Goal: Task Accomplishment & Management: Use online tool/utility

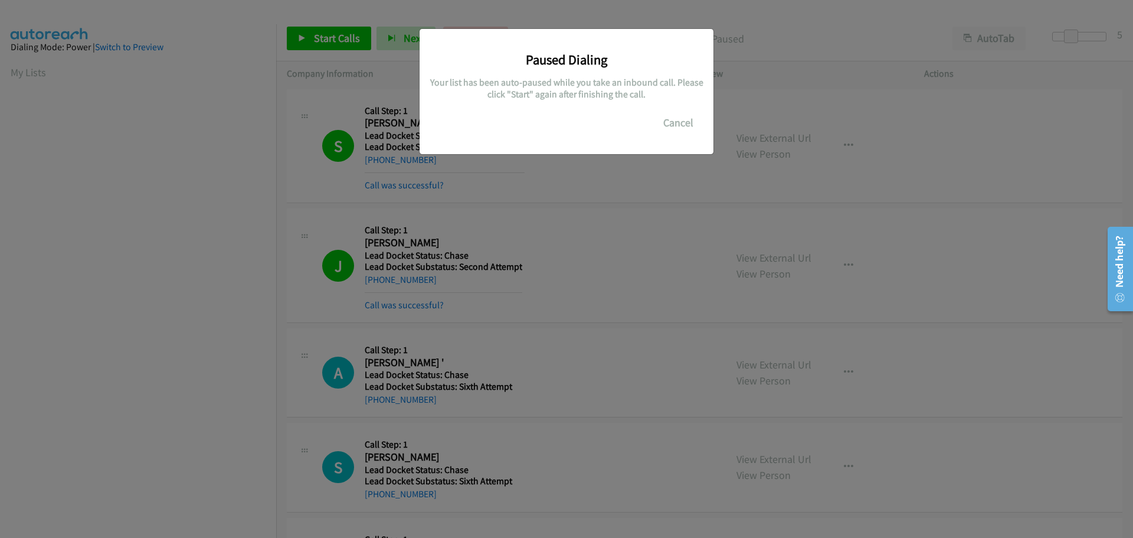
scroll to position [124, 0]
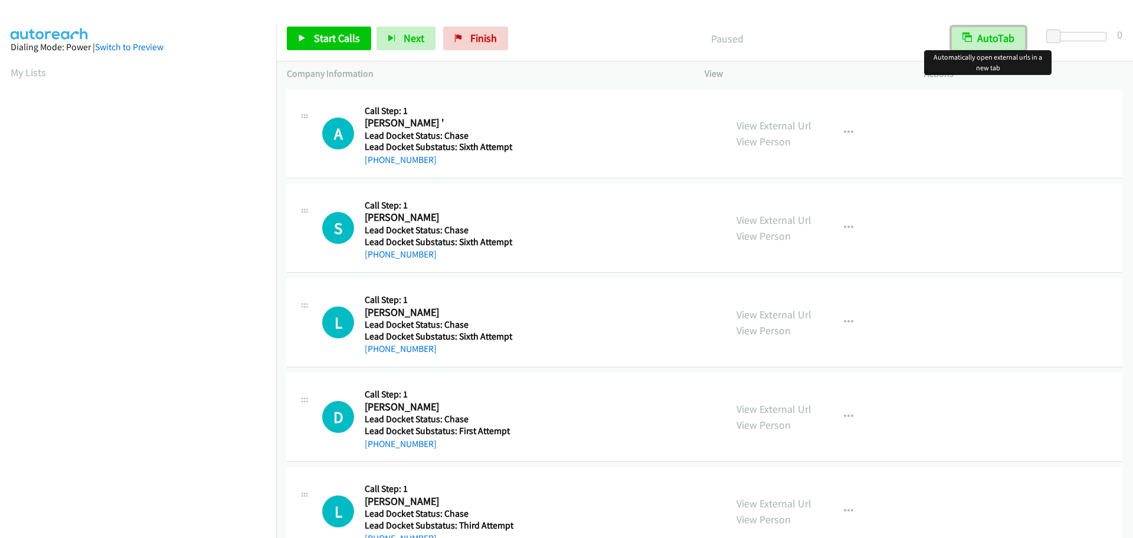
click at [982, 38] on button "AutoTab" at bounding box center [988, 39] width 74 height 24
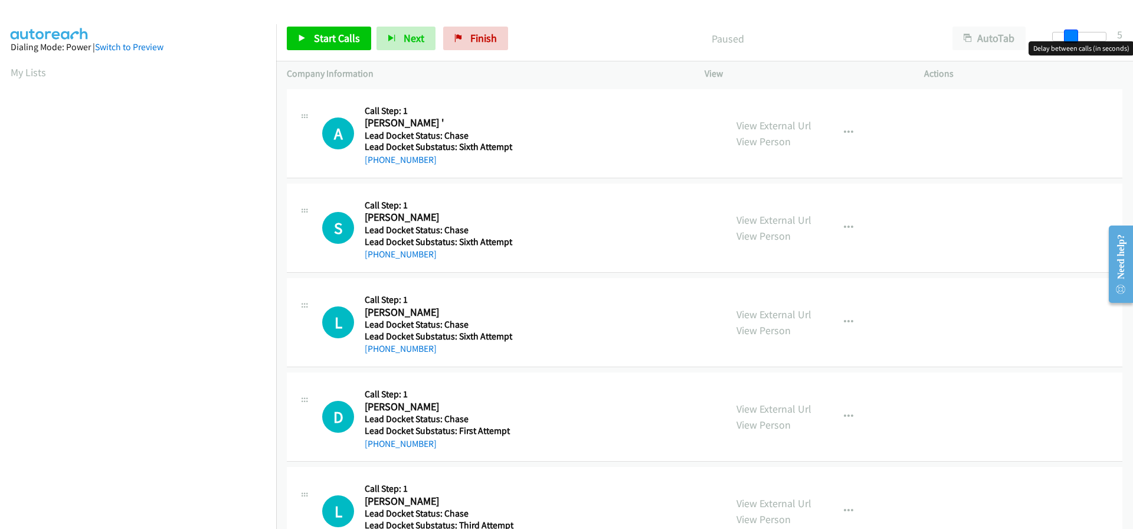
drag, startPoint x: 1053, startPoint y: 37, endPoint x: 1070, endPoint y: 36, distance: 17.7
click at [1070, 36] on span at bounding box center [1071, 37] width 14 height 14
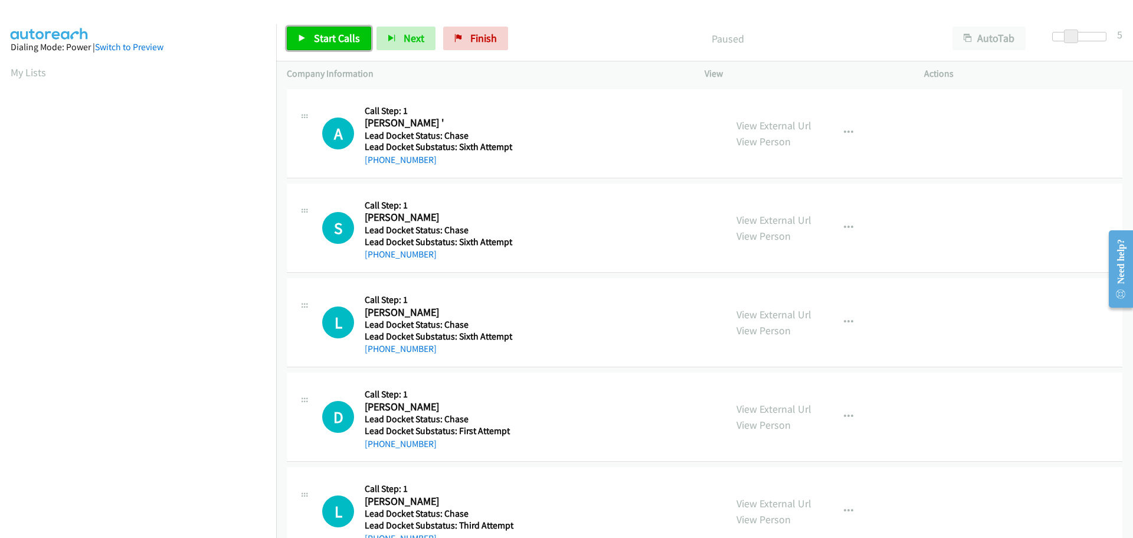
click at [340, 38] on span "Start Calls" at bounding box center [337, 38] width 46 height 14
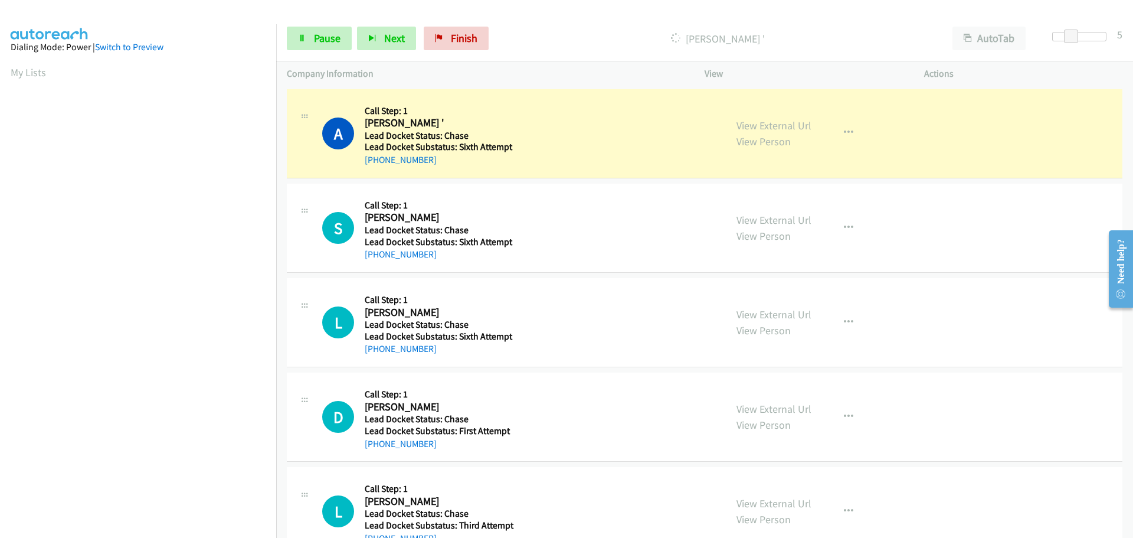
drag, startPoint x: 436, startPoint y: 163, endPoint x: 377, endPoint y: 166, distance: 59.1
click at [377, 166] on div "+1 810-623-4847" at bounding box center [443, 160] width 157 height 14
copy link "810-623-4847"
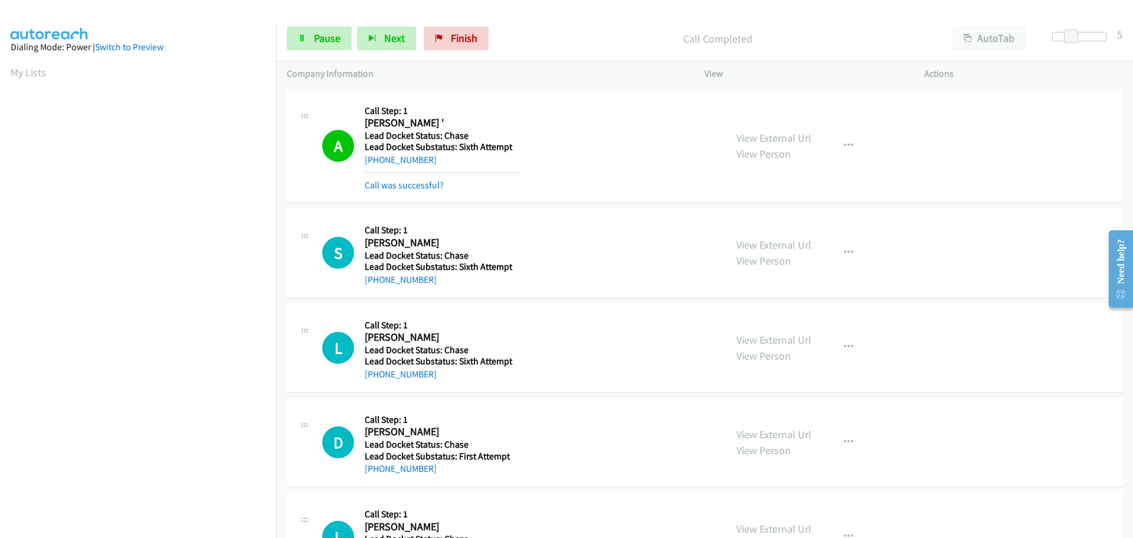
scroll to position [124, 0]
drag, startPoint x: 431, startPoint y: 280, endPoint x: 377, endPoint y: 282, distance: 53.7
click at [377, 282] on div "+1 772-224-6590" at bounding box center [443, 280] width 157 height 14
copy link "772-224-6590"
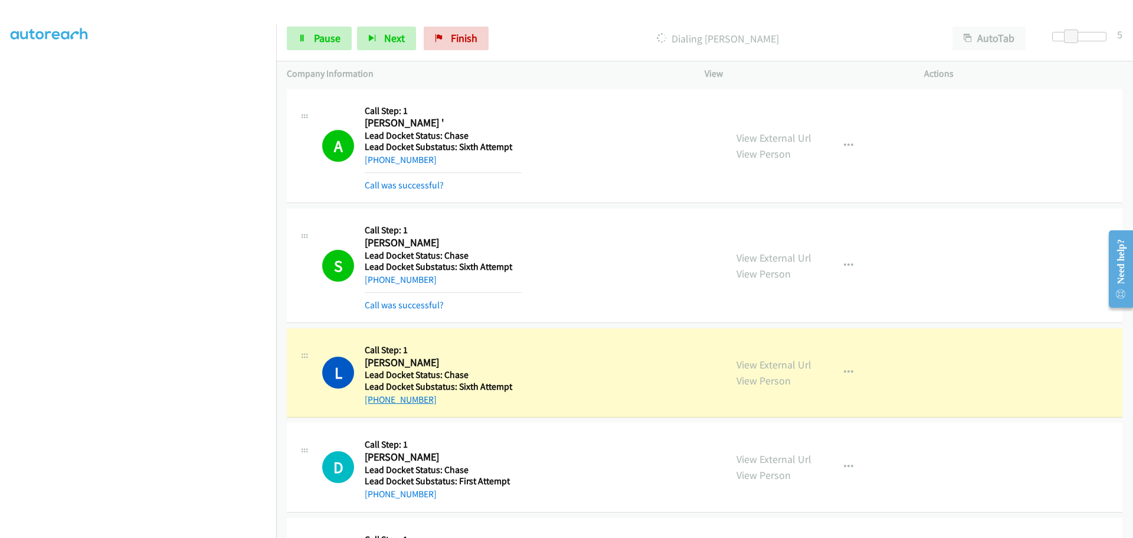
drag, startPoint x: 435, startPoint y: 395, endPoint x: 376, endPoint y: 399, distance: 58.6
click at [376, 399] on div "+1 248-762-5621" at bounding box center [443, 399] width 157 height 14
copy link "248-762-5621"
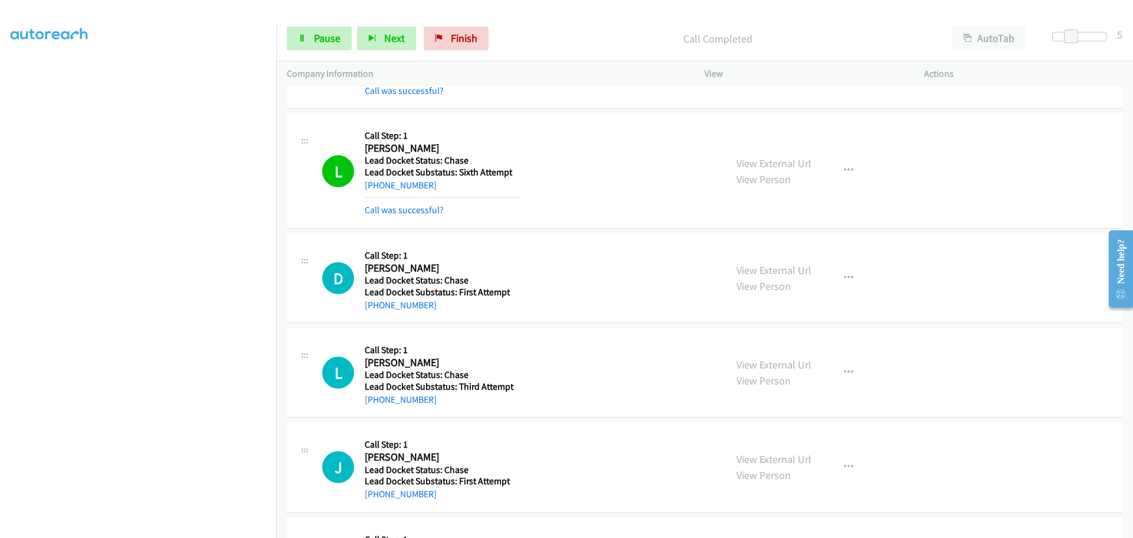
scroll to position [295, 0]
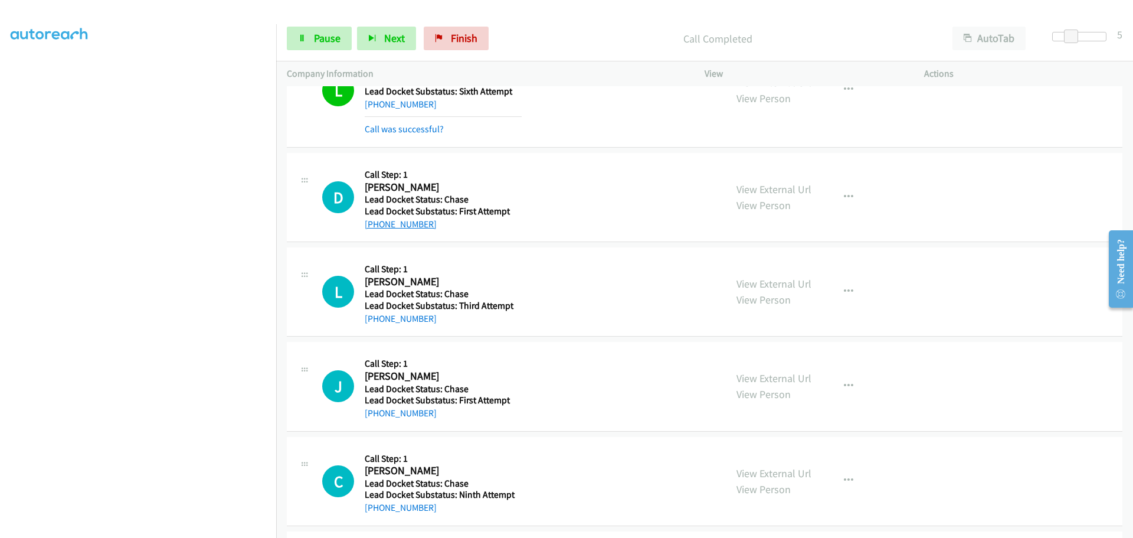
drag, startPoint x: 432, startPoint y: 228, endPoint x: 376, endPoint y: 221, distance: 56.5
click at [376, 221] on div "[PHONE_NUMBER]" at bounding box center [443, 224] width 157 height 14
copy link "[PHONE_NUMBER]"
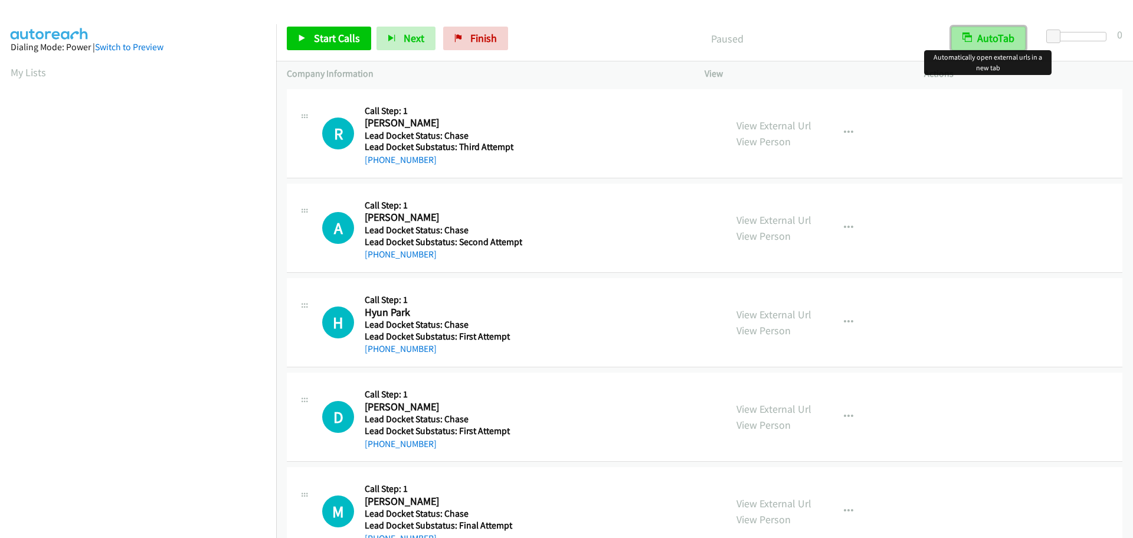
click at [994, 41] on button "AutoTab" at bounding box center [988, 39] width 74 height 24
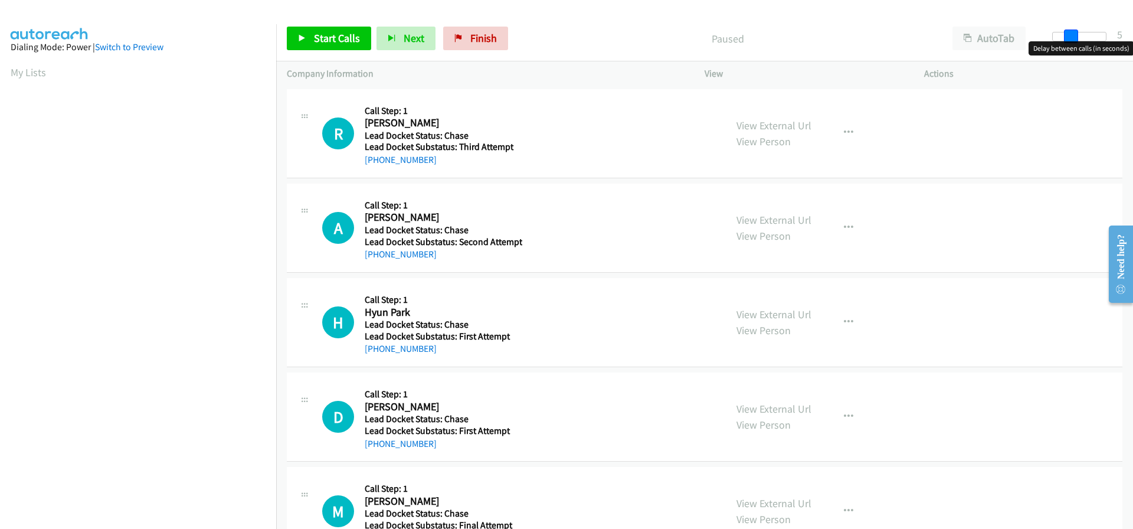
drag, startPoint x: 1059, startPoint y: 37, endPoint x: 1074, endPoint y: 39, distance: 14.9
click at [1074, 39] on span at bounding box center [1071, 37] width 14 height 14
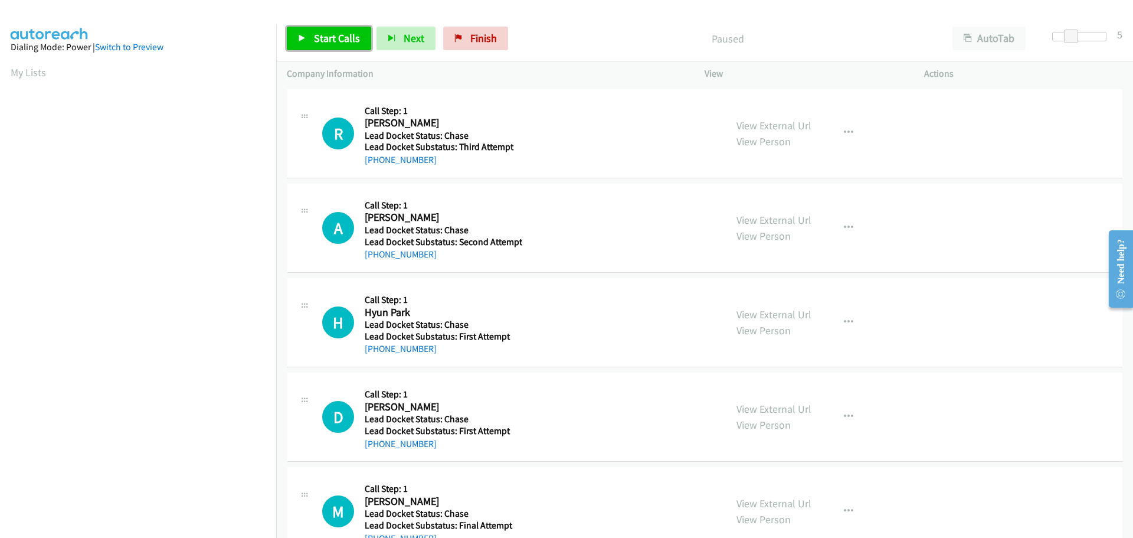
click at [353, 36] on span "Start Calls" at bounding box center [337, 38] width 46 height 14
drag, startPoint x: 433, startPoint y: 160, endPoint x: 376, endPoint y: 163, distance: 56.7
click at [376, 163] on div "+1 818-297-2470" at bounding box center [443, 160] width 157 height 14
copy link "818-297-2470"
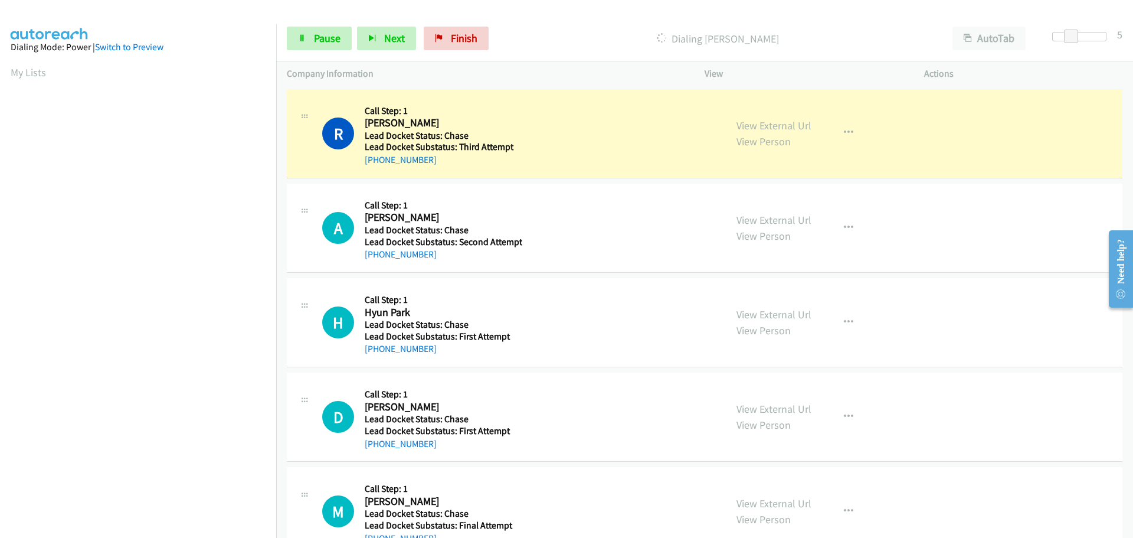
scroll to position [124, 0]
drag, startPoint x: 458, startPoint y: 256, endPoint x: 377, endPoint y: 248, distance: 81.2
click at [377, 248] on div "[PHONE_NUMBER]" at bounding box center [444, 254] width 158 height 14
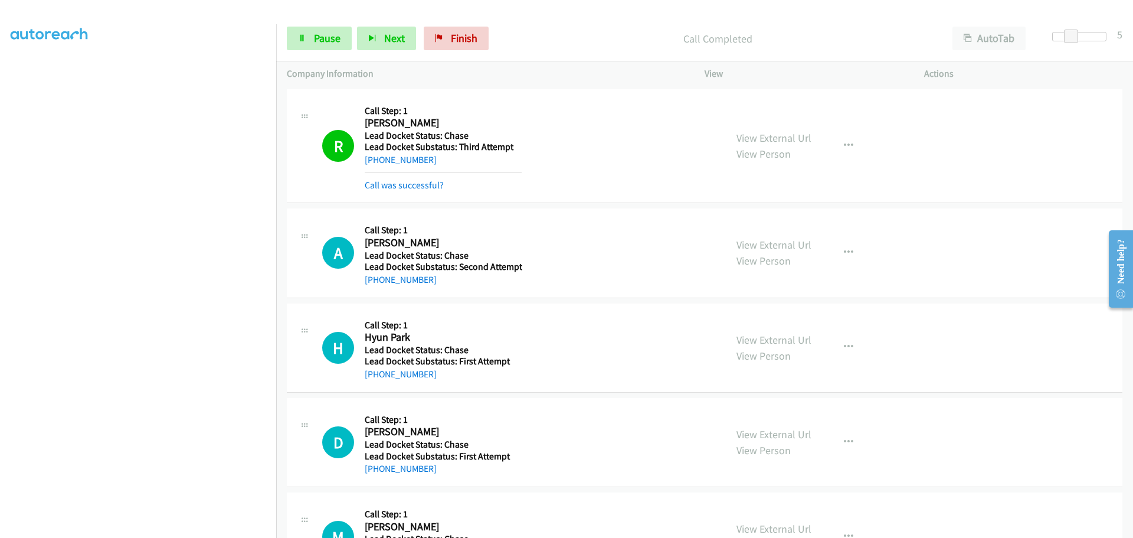
copy link "[PHONE_NUMBER]"
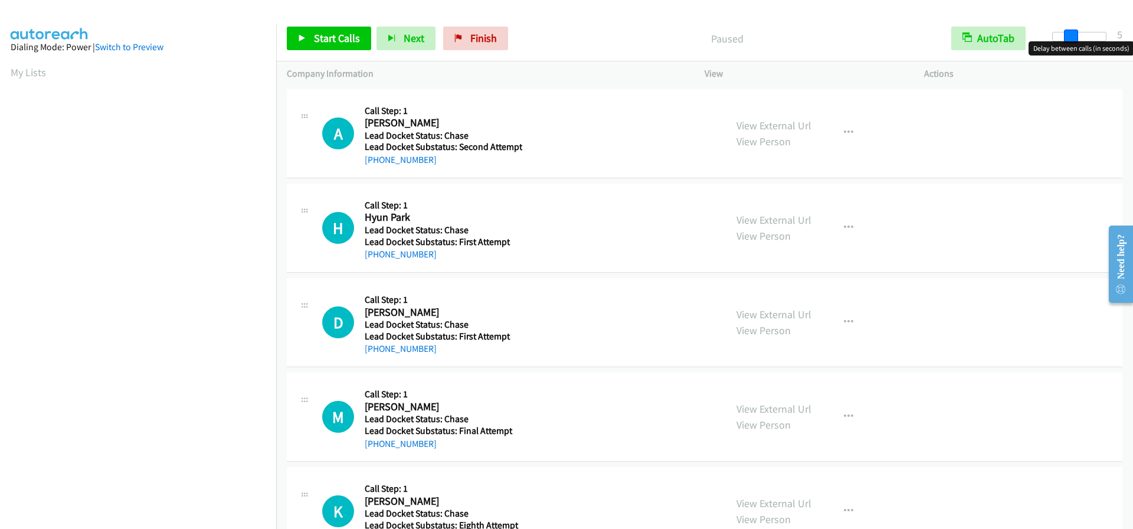
drag, startPoint x: 1056, startPoint y: 35, endPoint x: 1063, endPoint y: 40, distance: 8.5
click at [1073, 39] on span at bounding box center [1071, 37] width 14 height 14
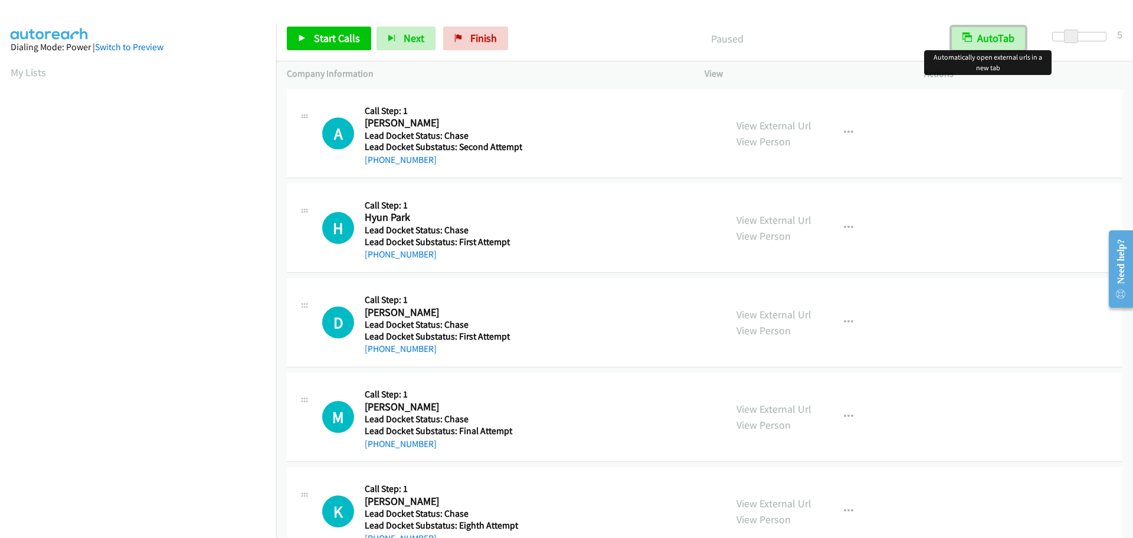
click at [1017, 36] on button "AutoTab" at bounding box center [988, 39] width 74 height 24
click at [341, 35] on span "Start Calls" at bounding box center [337, 38] width 46 height 14
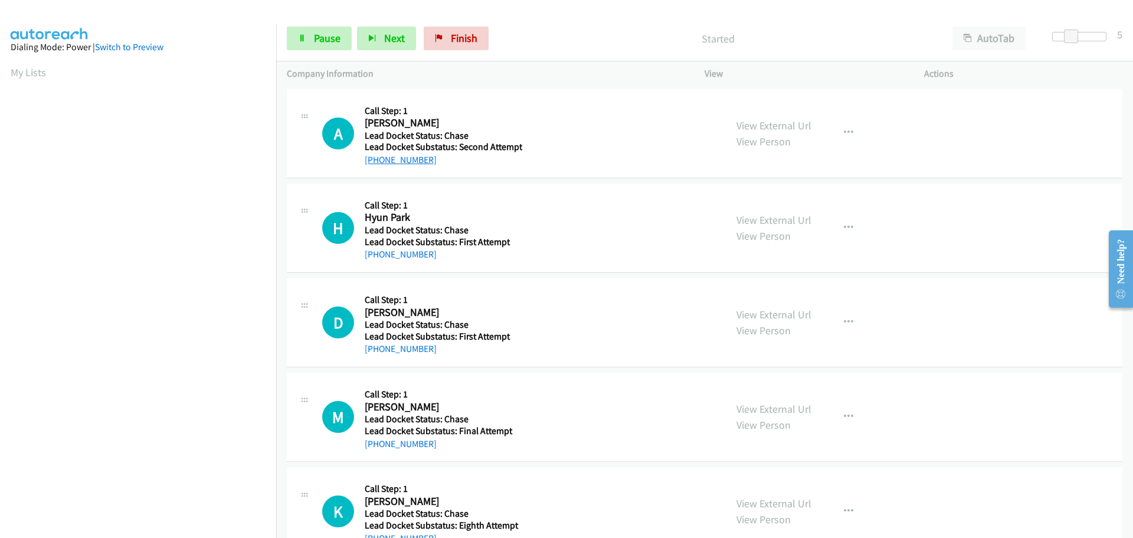
drag, startPoint x: 428, startPoint y: 163, endPoint x: 376, endPoint y: 162, distance: 52.5
click at [376, 162] on div "[PHONE_NUMBER]" at bounding box center [444, 160] width 158 height 14
copy link "[PHONE_NUMBER]"
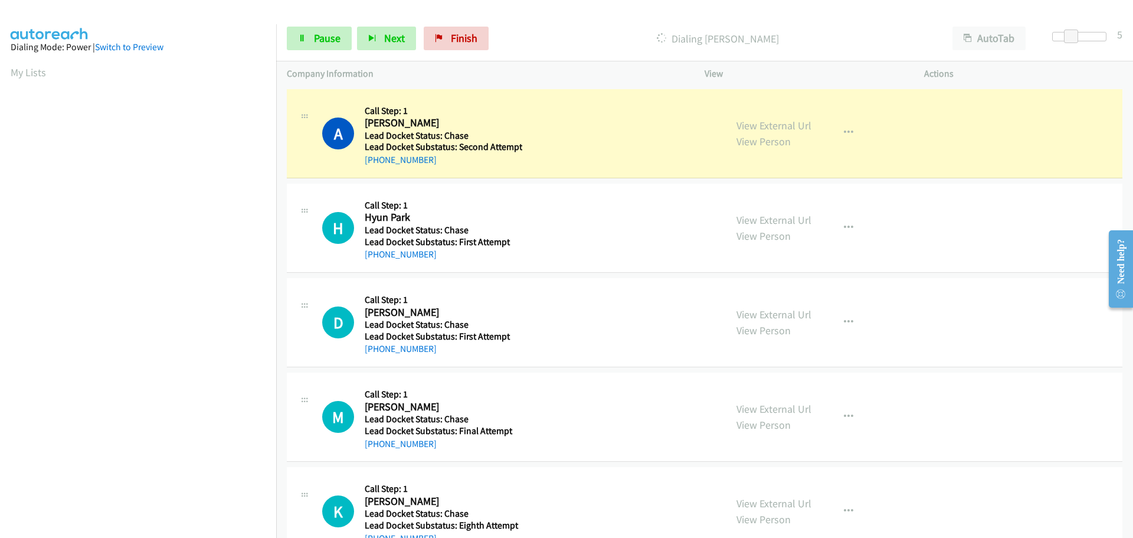
scroll to position [124, 0]
drag, startPoint x: 443, startPoint y: 255, endPoint x: 376, endPoint y: 256, distance: 66.1
click at [376, 256] on div "Callback Scheduled Call Step: 1 Hyun Park America/Los_Angeles Lead Docket Statu…" at bounding box center [443, 227] width 157 height 67
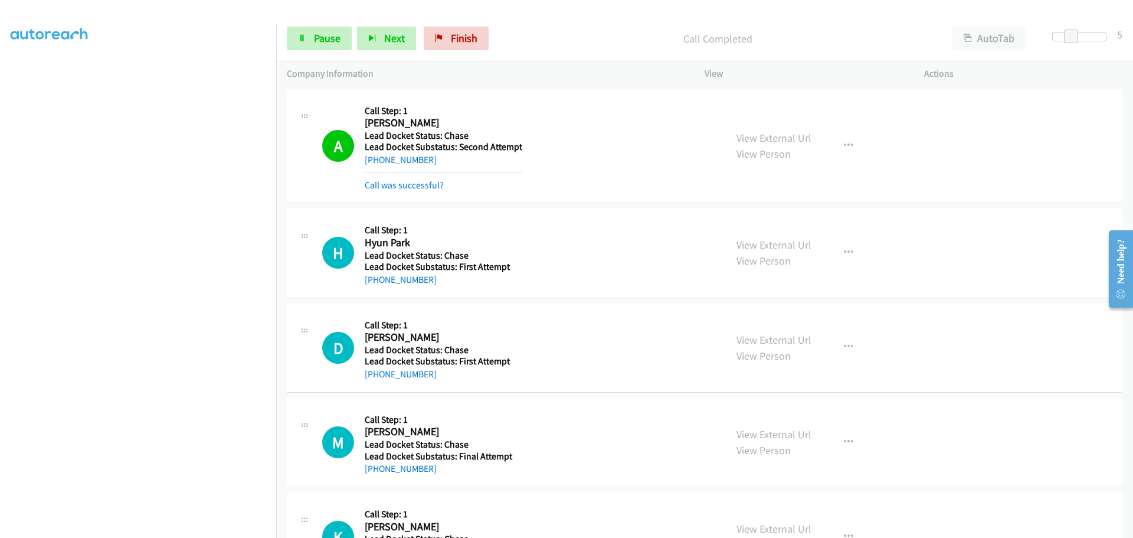
copy div "d Docket Status: Chase Lead Docket Substatus: First Attempt [PHONE_NUMBER]"
click at [559, 255] on div "H Callback Scheduled Call Step: 1 Hyun Park America/Los_Angeles Lead Docket Sta…" at bounding box center [518, 252] width 393 height 67
drag, startPoint x: 432, startPoint y: 281, endPoint x: 375, endPoint y: 286, distance: 56.8
click at [375, 286] on div "[PHONE_NUMBER]" at bounding box center [443, 280] width 157 height 14
copy link "[PHONE_NUMBER]"
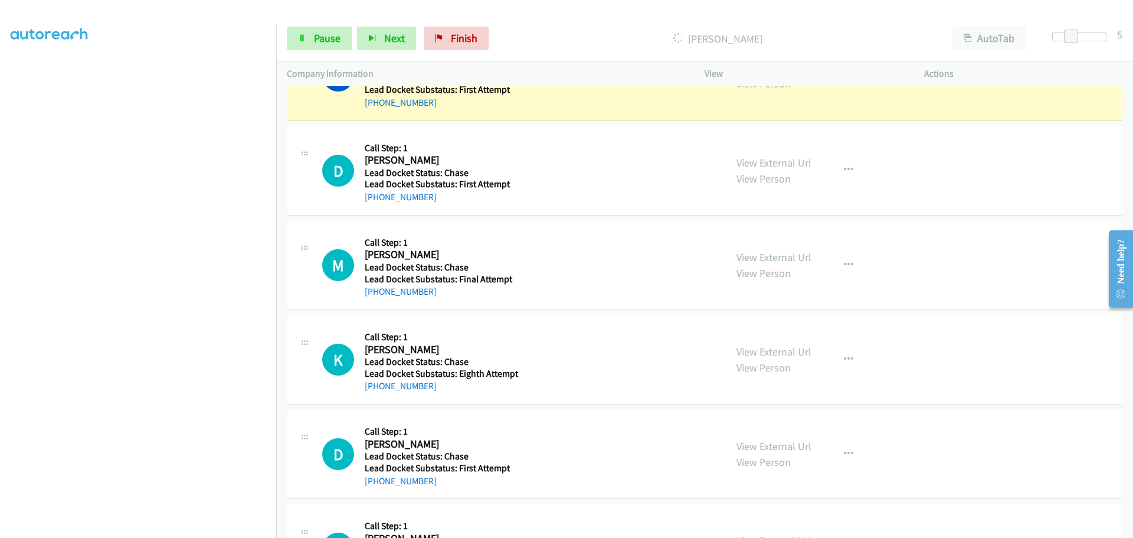
scroll to position [190, 0]
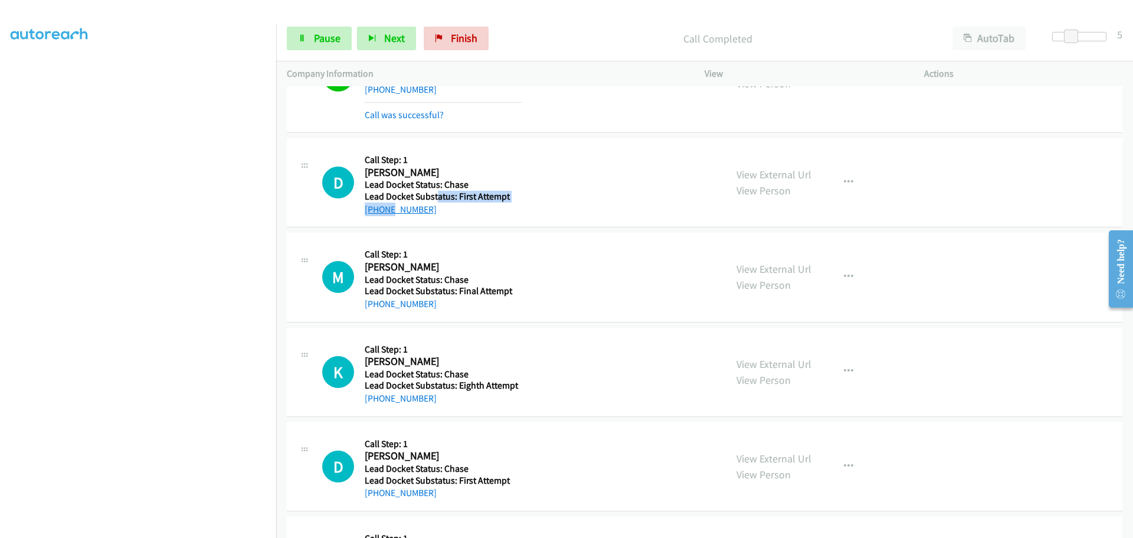
drag, startPoint x: 435, startPoint y: 196, endPoint x: 389, endPoint y: 205, distance: 47.4
click at [389, 205] on div "Callback Scheduled Call Step: 1 [PERSON_NAME] America/Los_Angeles Lead Docket S…" at bounding box center [443, 182] width 157 height 67
click at [461, 217] on div "D Callback Scheduled Call Step: 1 [PERSON_NAME] America/Los_Angeles Lead Docket…" at bounding box center [704, 182] width 835 height 89
drag, startPoint x: 438, startPoint y: 214, endPoint x: 377, endPoint y: 209, distance: 61.5
click at [377, 209] on div "[PHONE_NUMBER]" at bounding box center [443, 209] width 157 height 14
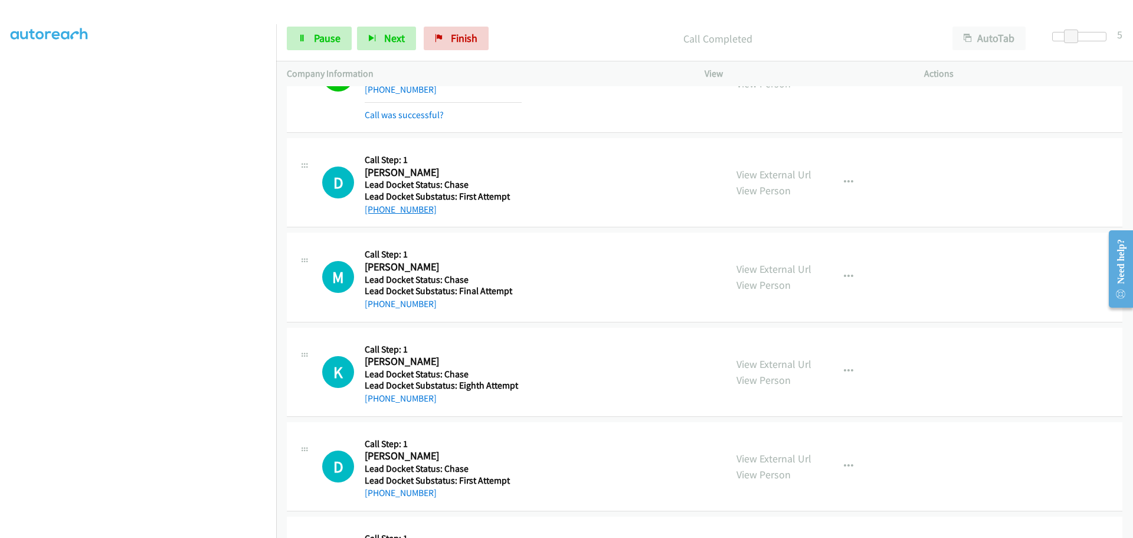
copy link "[PHONE_NUMBER]"
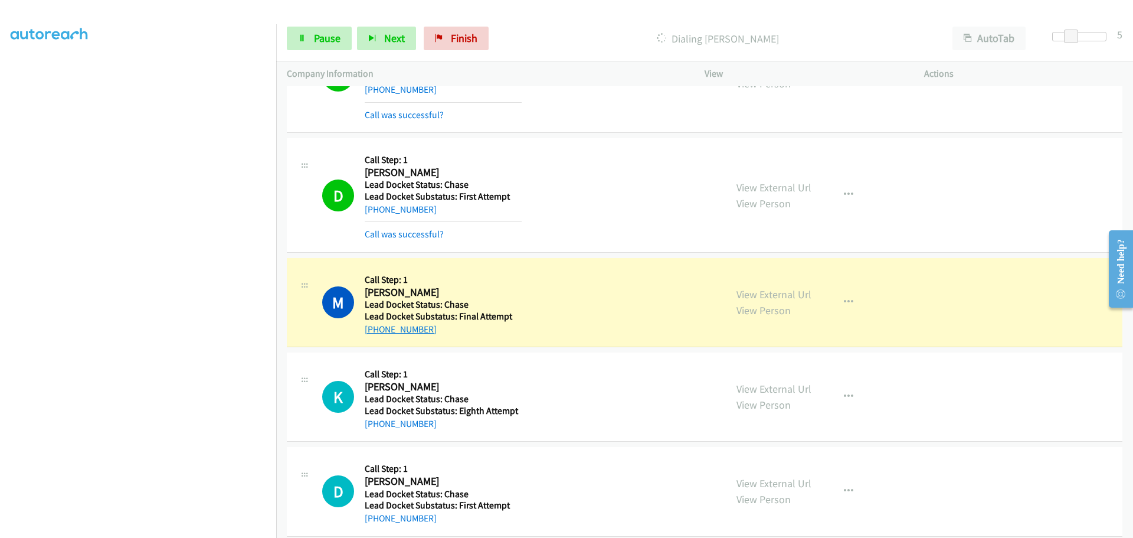
drag, startPoint x: 434, startPoint y: 328, endPoint x: 377, endPoint y: 328, distance: 57.2
click at [377, 328] on div "[PHONE_NUMBER]" at bounding box center [443, 329] width 157 height 14
copy link "[PHONE_NUMBER]"
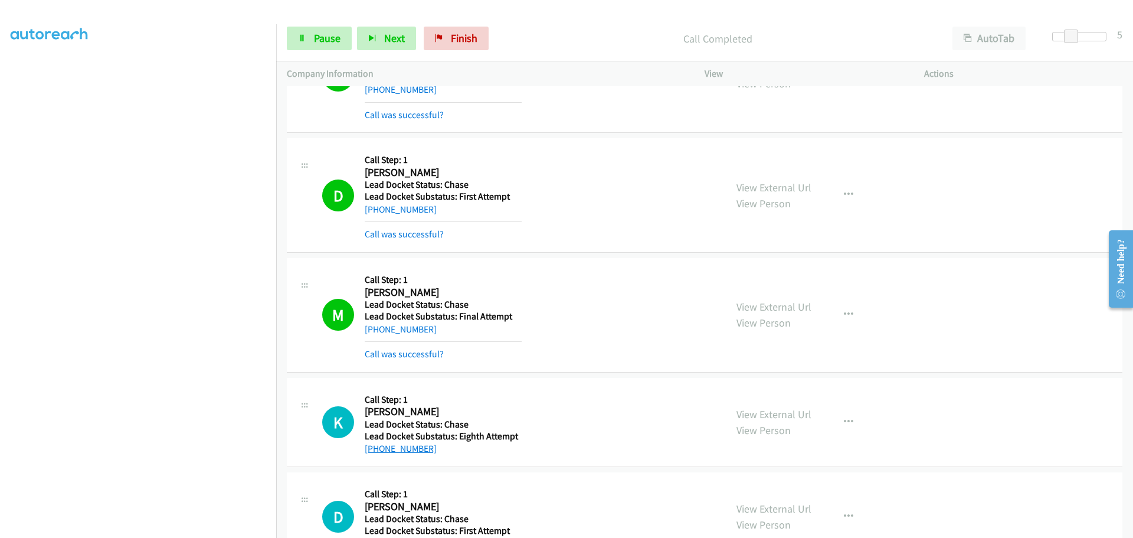
drag, startPoint x: 440, startPoint y: 424, endPoint x: 375, endPoint y: 445, distance: 68.3
click at [375, 445] on div "[PHONE_NUMBER]" at bounding box center [443, 448] width 157 height 14
copy link "[PHONE_NUMBER]"
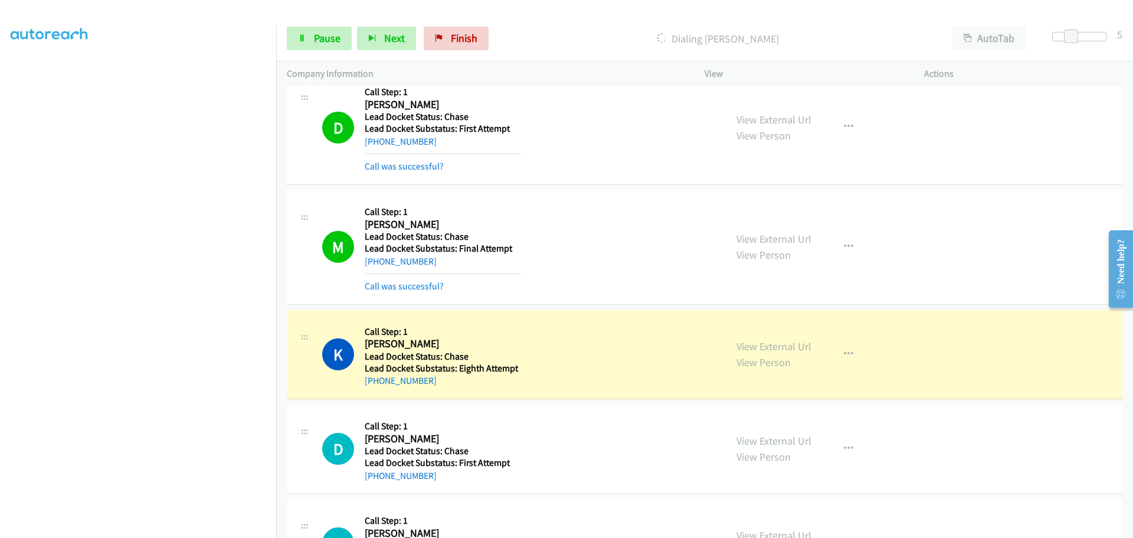
scroll to position [367, 0]
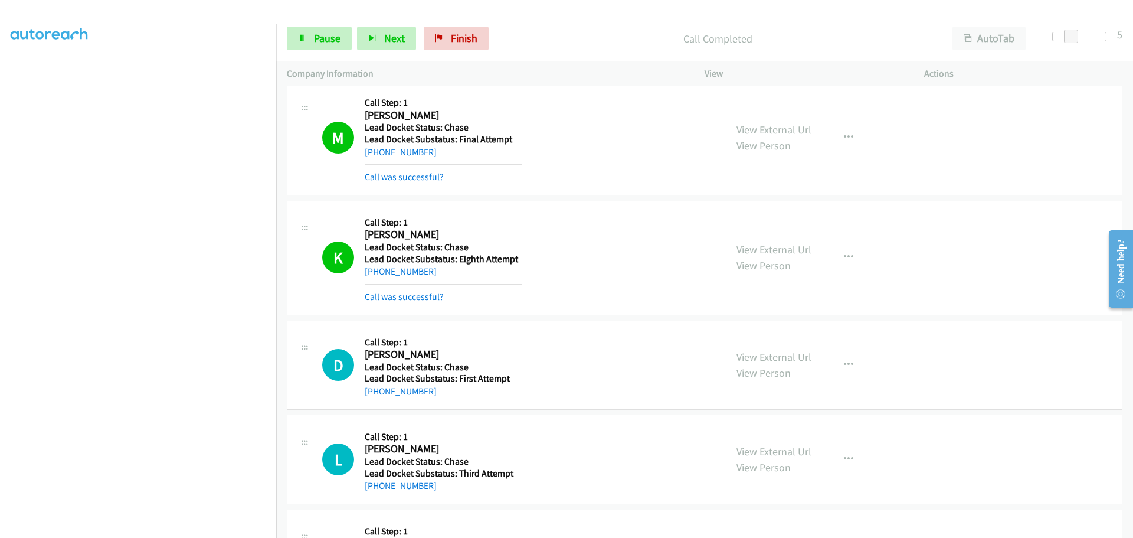
drag, startPoint x: 446, startPoint y: 366, endPoint x: 390, endPoint y: 402, distance: 66.6
click at [390, 402] on div "D Callback Scheduled Call Step: 1 [PERSON_NAME] America/New_York Lead Docket St…" at bounding box center [704, 364] width 835 height 89
click at [435, 392] on div "[PHONE_NUMBER]" at bounding box center [443, 391] width 157 height 14
click at [443, 392] on div "[PHONE_NUMBER]" at bounding box center [443, 391] width 157 height 14
drag, startPoint x: 432, startPoint y: 386, endPoint x: 376, endPoint y: 392, distance: 56.4
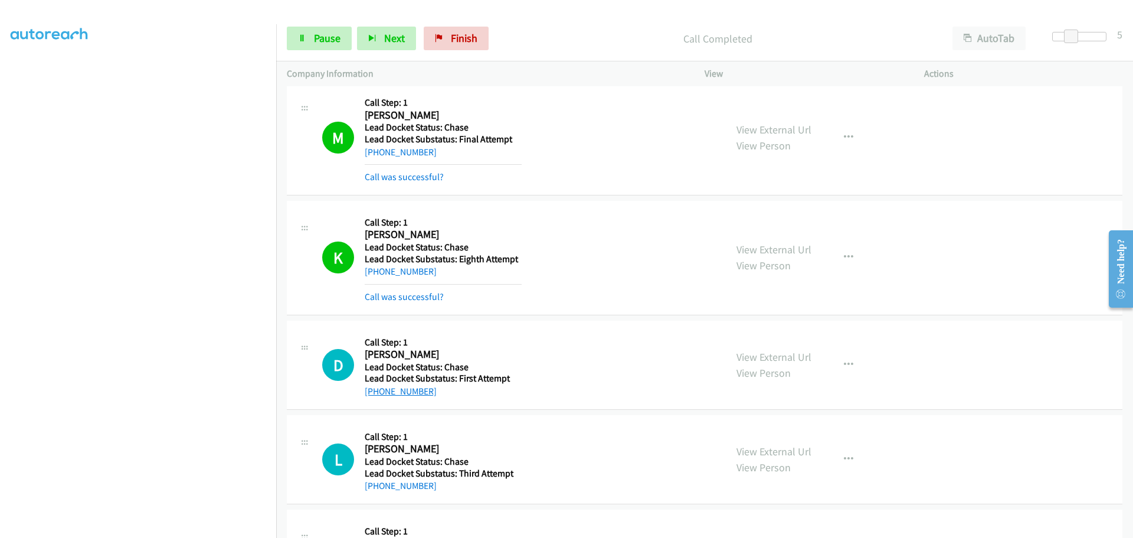
click at [375, 392] on div "[PHONE_NUMBER]" at bounding box center [443, 391] width 157 height 14
copy link "[PHONE_NUMBER]"
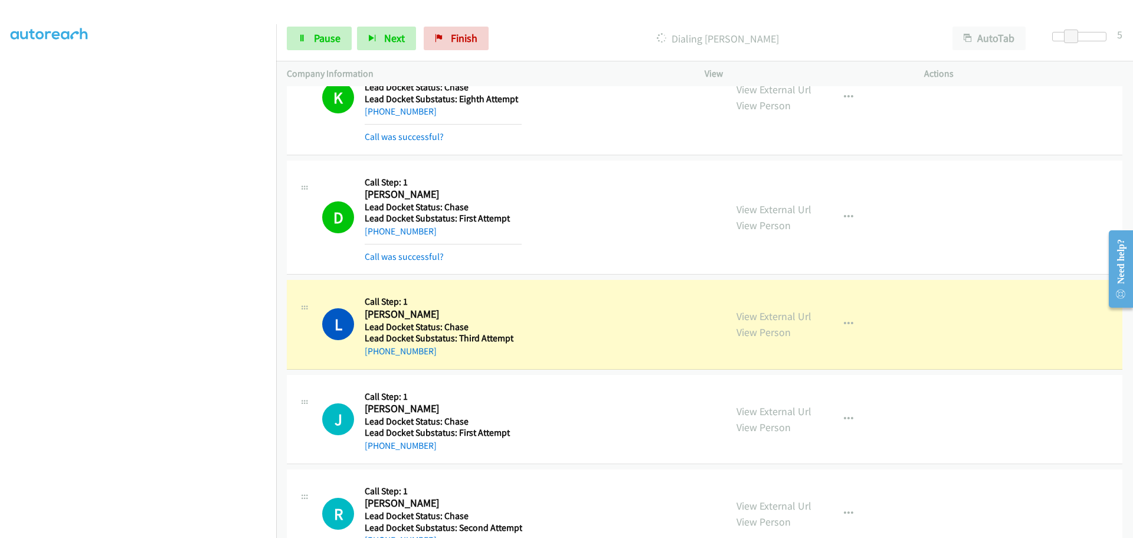
scroll to position [603, 0]
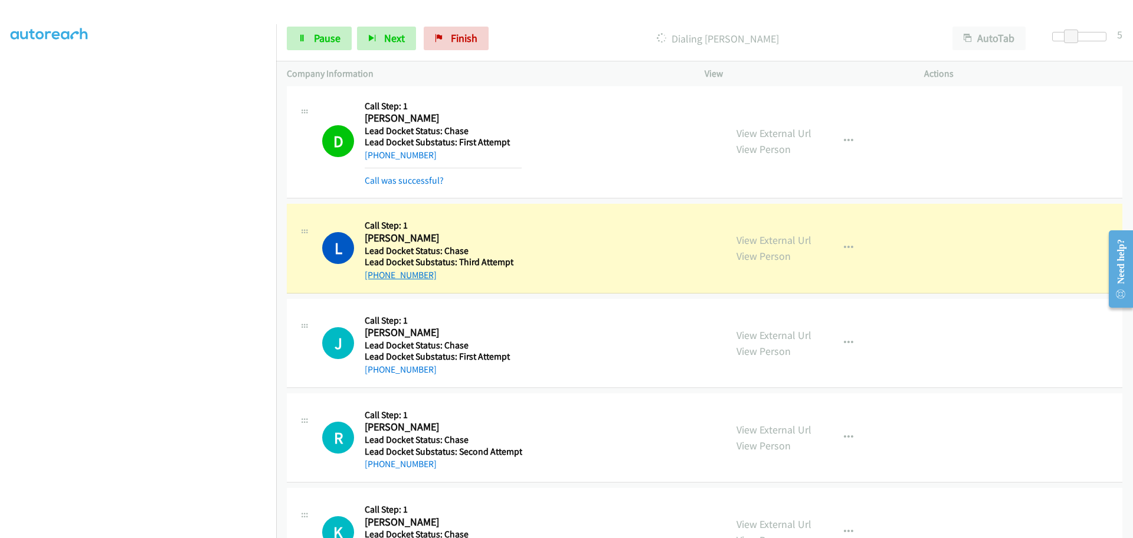
drag, startPoint x: 431, startPoint y: 277, endPoint x: 373, endPoint y: 277, distance: 57.8
click at [373, 277] on div "[PHONE_NUMBER]" at bounding box center [443, 275] width 157 height 14
copy link "[PHONE_NUMBER]"
drag, startPoint x: 434, startPoint y: 371, endPoint x: 376, endPoint y: 369, distance: 57.3
click at [376, 369] on div "[PHONE_NUMBER]" at bounding box center [443, 369] width 157 height 14
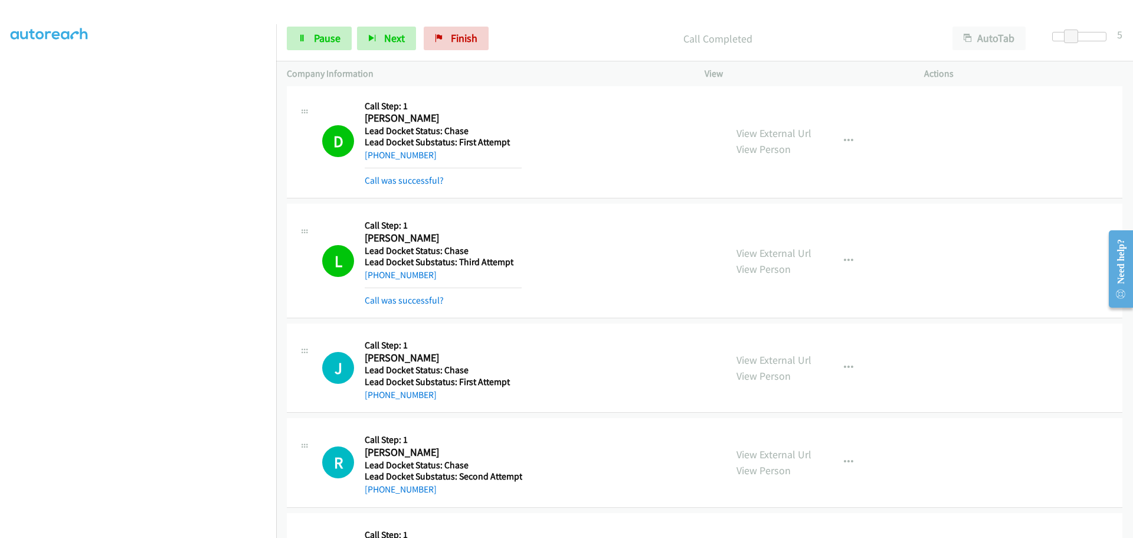
copy link "[PHONE_NUMBER]"
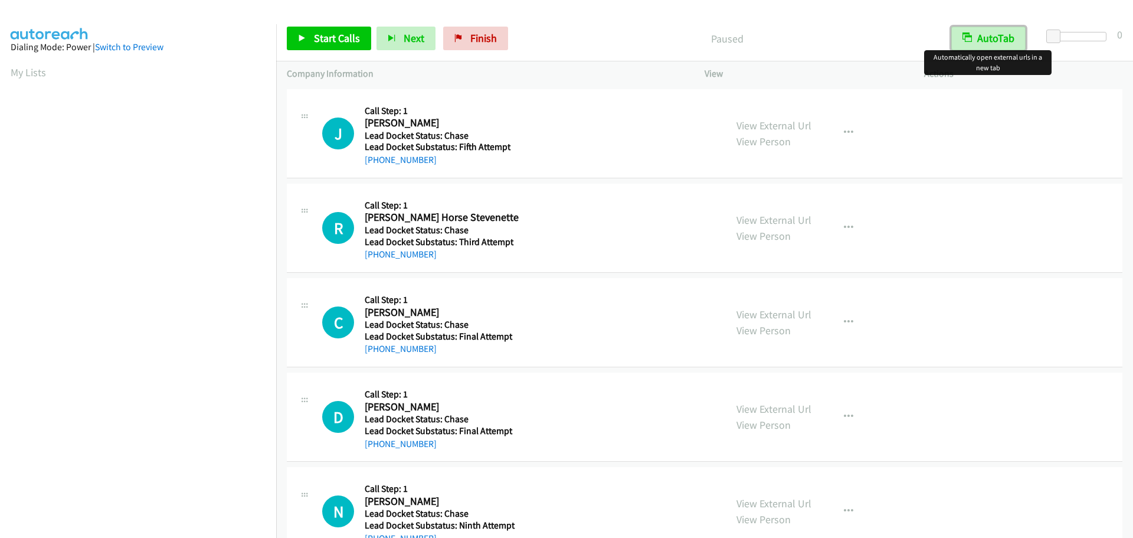
click at [984, 38] on button "AutoTab" at bounding box center [988, 39] width 74 height 24
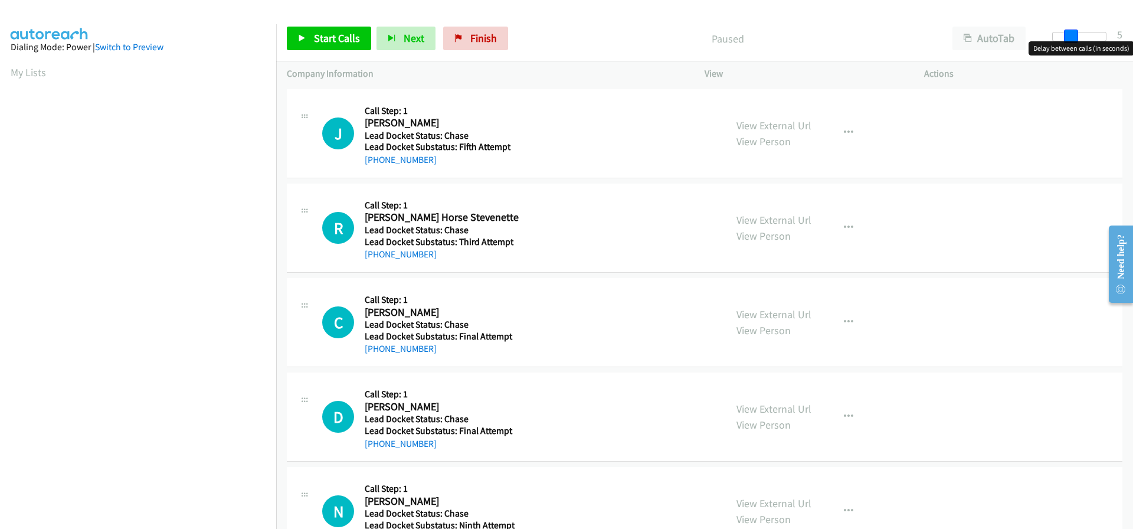
drag, startPoint x: 1058, startPoint y: 34, endPoint x: 1074, endPoint y: 38, distance: 16.9
click at [1074, 38] on span at bounding box center [1071, 37] width 14 height 14
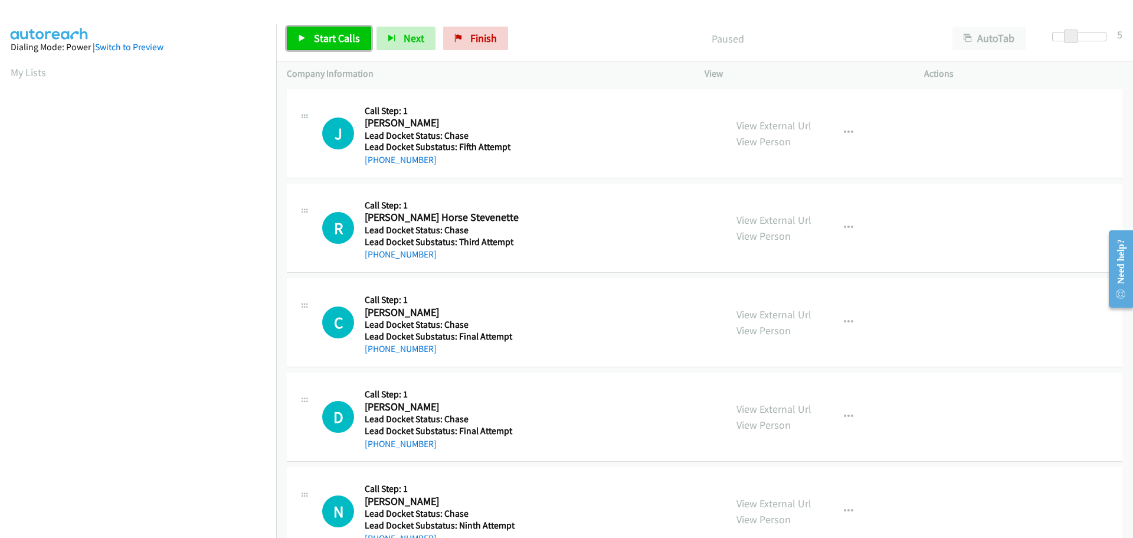
click at [345, 39] on span "Start Calls" at bounding box center [337, 38] width 46 height 14
drag, startPoint x: 433, startPoint y: 158, endPoint x: 375, endPoint y: 166, distance: 58.9
click at [375, 166] on div "[PHONE_NUMBER]" at bounding box center [443, 160] width 157 height 14
copy link "530-392-8762"
